Goal: Check status: Check status

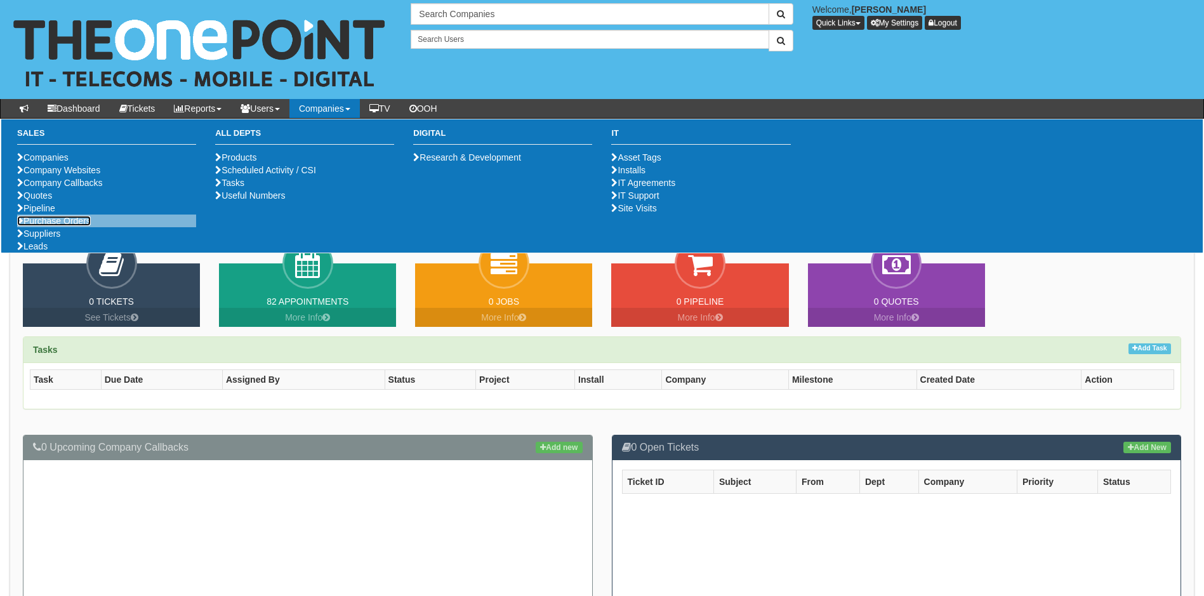
click at [63, 226] on link "Purchase Orders" at bounding box center [54, 221] width 74 height 10
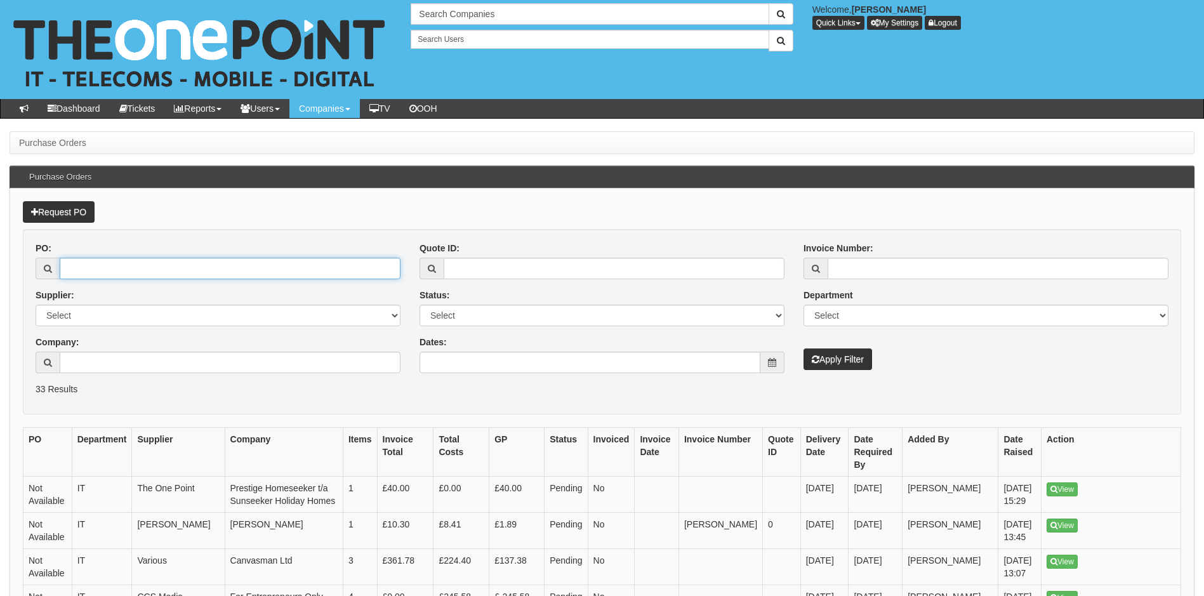
click at [108, 271] on input "PO:" at bounding box center [230, 269] width 341 height 22
paste input "ITSEP25-19459"
type input "ITSEP25-19459"
click at [803, 348] on button "Apply Filter" at bounding box center [837, 359] width 69 height 22
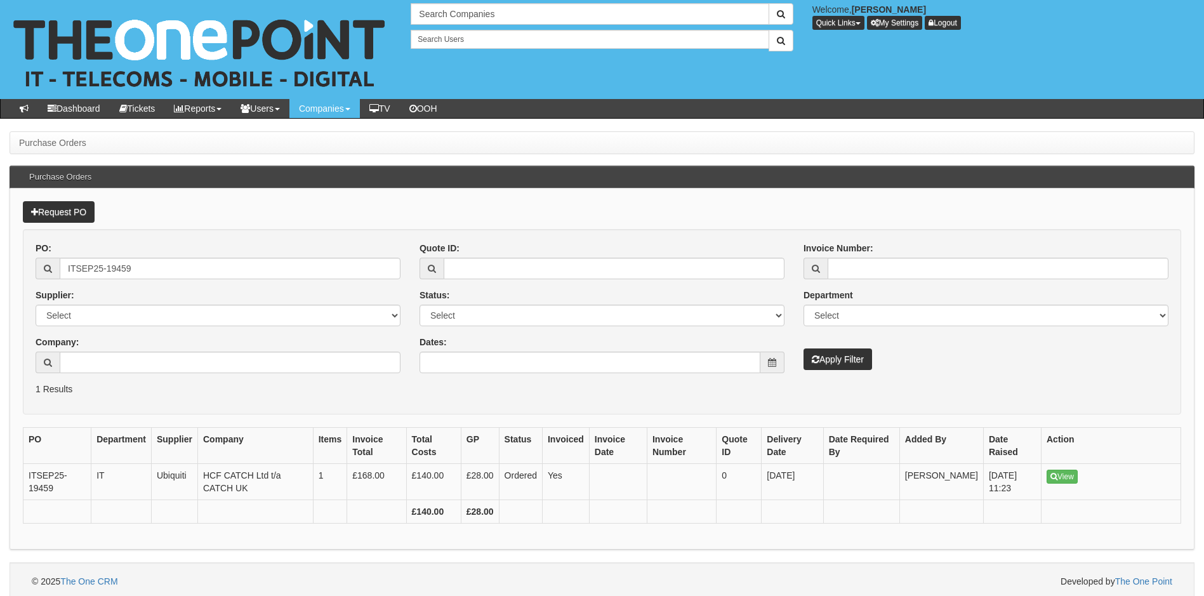
drag, startPoint x: 1058, startPoint y: 478, endPoint x: 979, endPoint y: 381, distance: 124.9
click at [979, 381] on div "PO: ITSEP25-19459 Supplier: Select 123 [DOMAIN_NAME] 1Password 3 4Gon [PERSON_N…" at bounding box center [602, 312] width 1152 height 141
click at [1063, 473] on link "View" at bounding box center [1061, 477] width 31 height 14
